Goal: Navigation & Orientation: Understand site structure

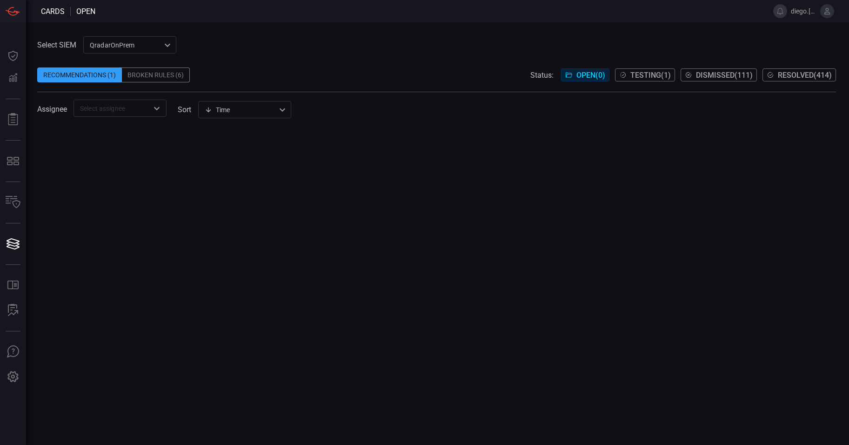
click at [338, 52] on div "Select SIEM QradarOnPrem 5aadb41e-e732-4a7a-884f-5c29e918b1b8 ​ Recommendations…" at bounding box center [436, 76] width 799 height 81
click at [293, 65] on span at bounding box center [436, 61] width 799 height 14
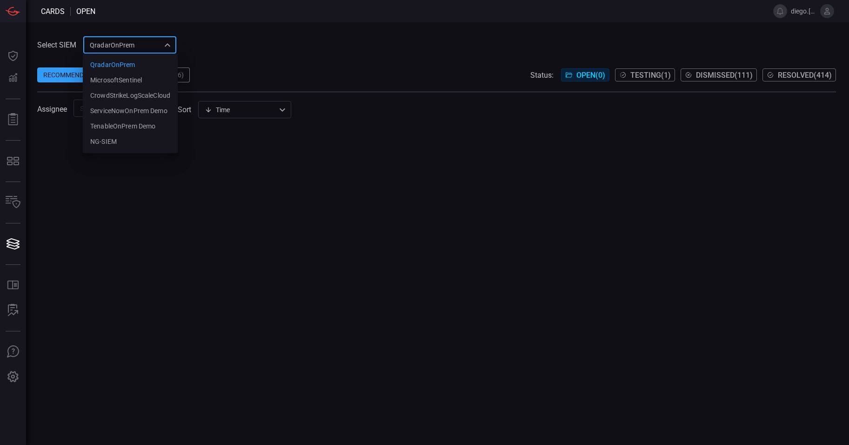
click at [146, 48] on div "QradarOnPrem 5aadb41e-e732-4a7a-884f-5c29e918b1b8 QradarOnPrem MicrosoftSentine…" at bounding box center [129, 44] width 93 height 17
click at [133, 141] on li "NG-SIEM" at bounding box center [130, 141] width 95 height 15
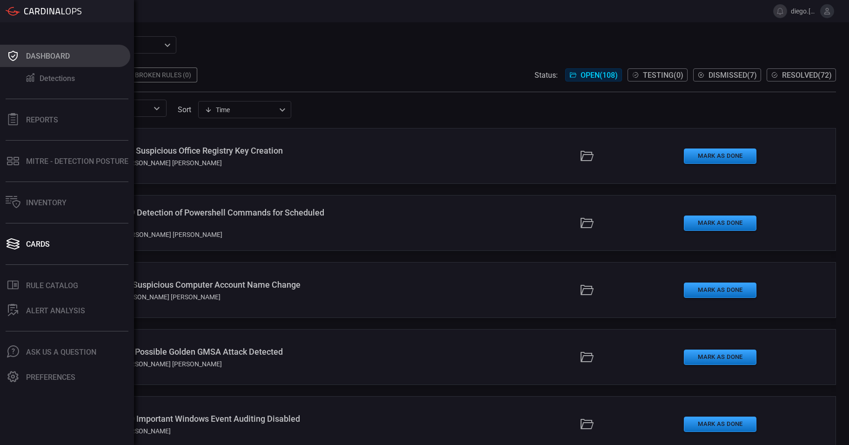
click at [72, 61] on button "Dashboard" at bounding box center [65, 56] width 130 height 22
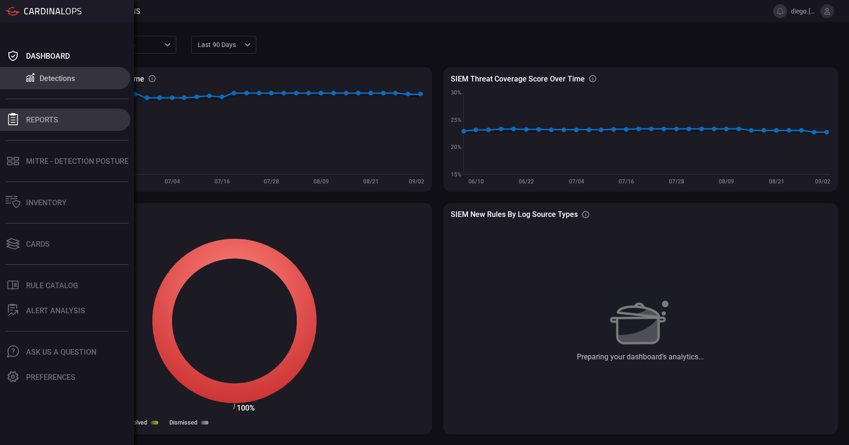
click at [60, 111] on button "Reports" at bounding box center [65, 119] width 130 height 22
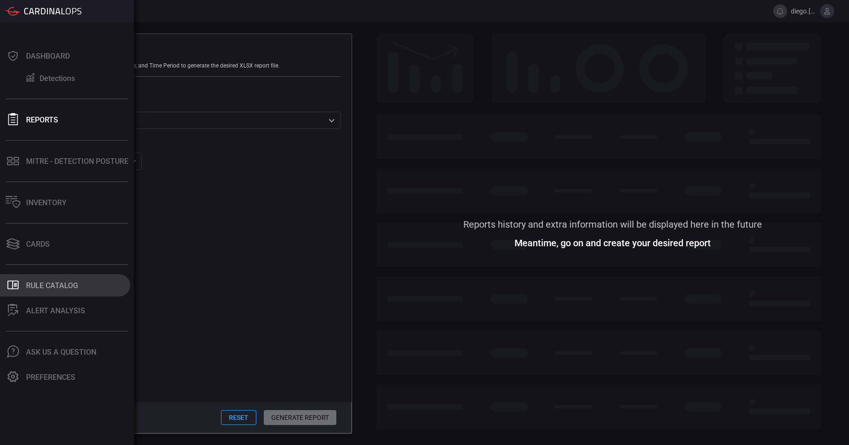
click at [40, 288] on div "Rule Catalog" at bounding box center [52, 285] width 52 height 9
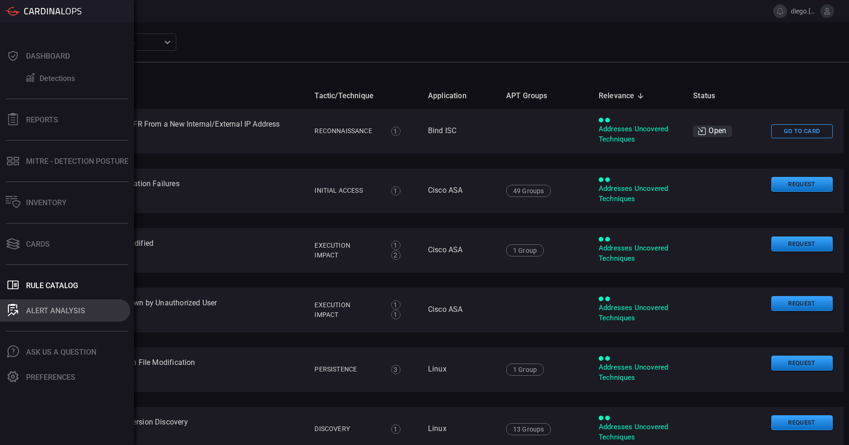
click at [60, 304] on button "ALERT ANALYSIS" at bounding box center [65, 310] width 130 height 22
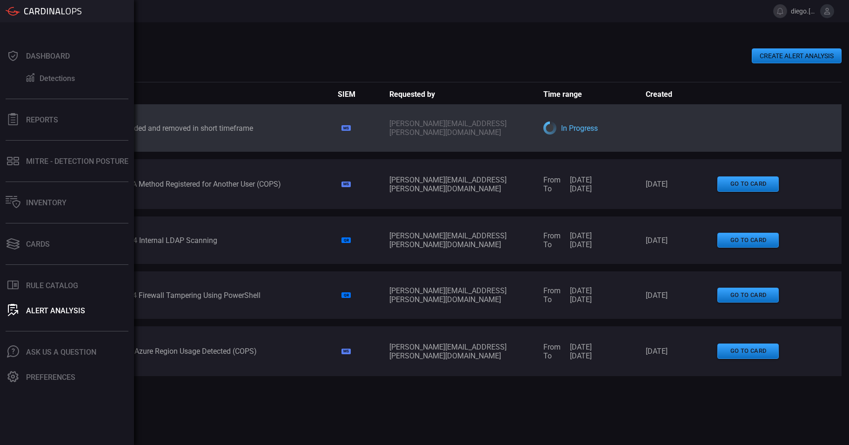
click at [19, 14] on icon at bounding box center [13, 11] width 15 height 9
click at [16, 8] on icon at bounding box center [13, 11] width 15 height 9
click at [62, 290] on button ".st0_rule_catalog_icon{fill: currentColor;} Rule Catalog" at bounding box center [65, 285] width 130 height 22
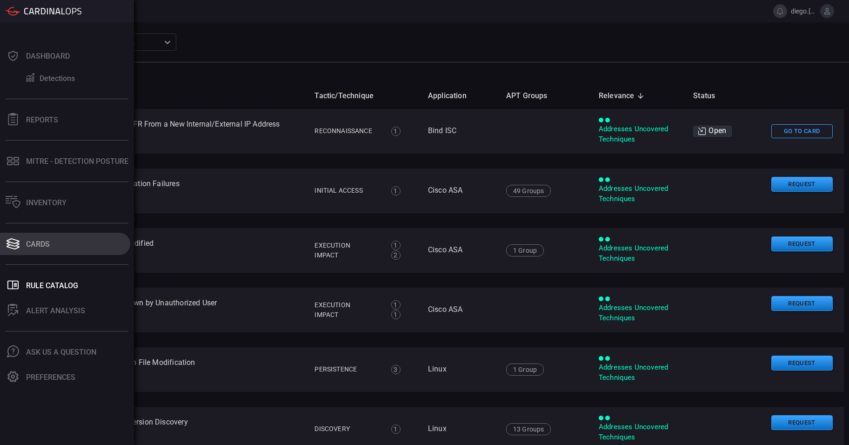
click at [8, 246] on icon at bounding box center [13, 243] width 15 height 13
